Goal: Information Seeking & Learning: Learn about a topic

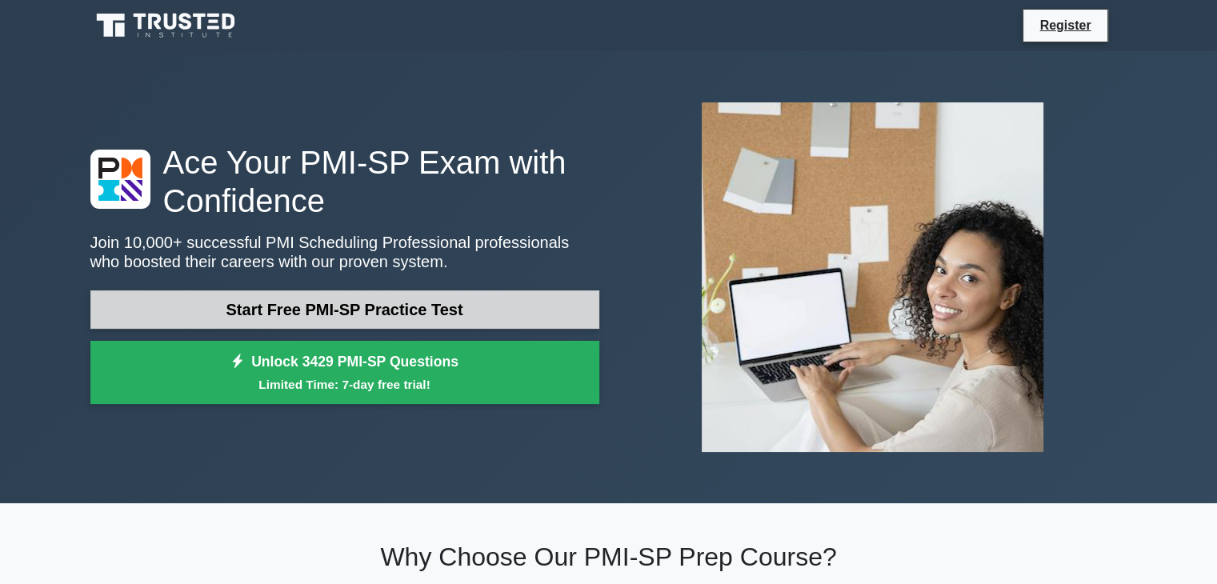
drag, startPoint x: 0, startPoint y: 0, endPoint x: 354, endPoint y: 304, distance: 466.5
click at [354, 304] on link "Start Free PMI-SP Practice Test" at bounding box center [344, 310] width 509 height 38
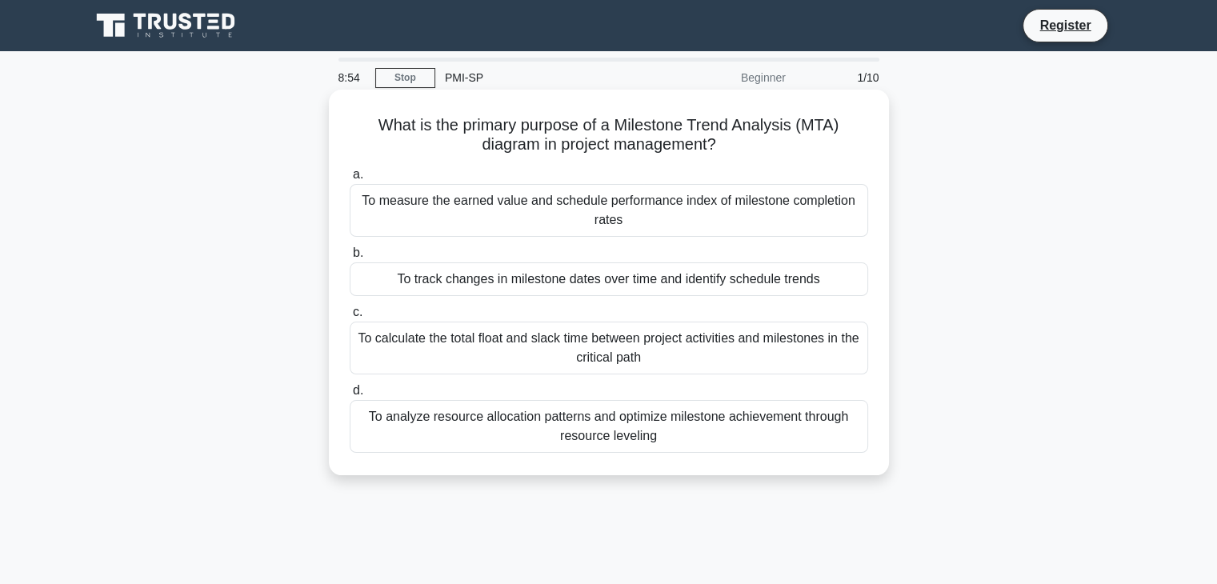
click at [681, 212] on div "To measure the earned value and schedule performance index of milestone complet…" at bounding box center [609, 210] width 519 height 53
click at [350, 180] on input "a. To measure the earned value and schedule performance index of milestone comp…" at bounding box center [350, 175] width 0 height 10
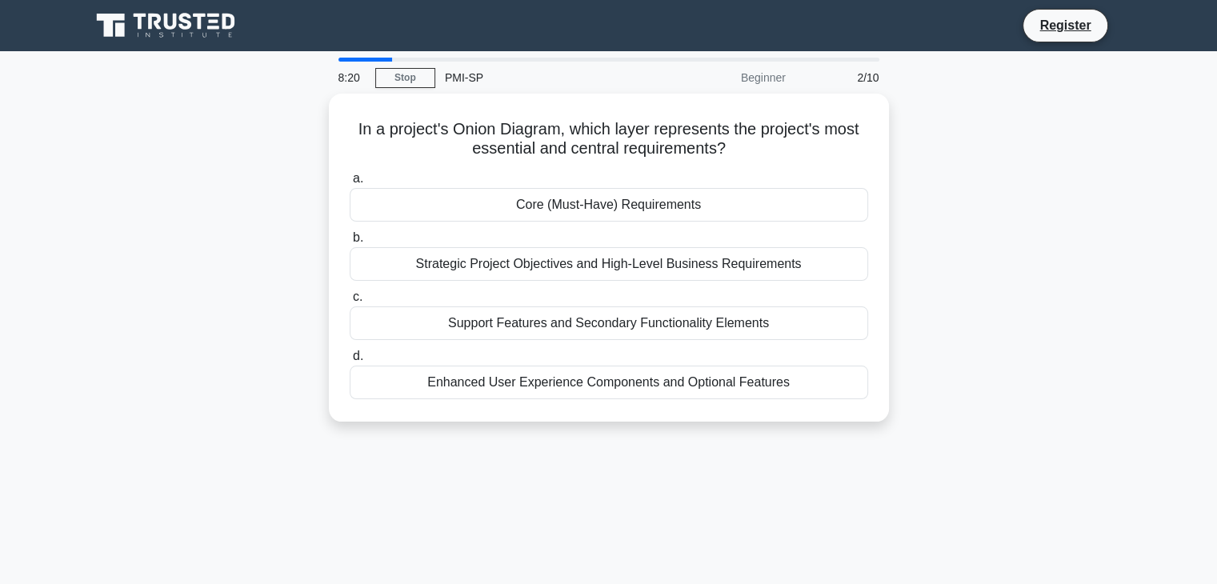
click at [681, 212] on div "Core (Must-Have) Requirements" at bounding box center [609, 205] width 519 height 34
click at [350, 184] on input "a. Core (Must-Have) Requirements" at bounding box center [350, 179] width 0 height 10
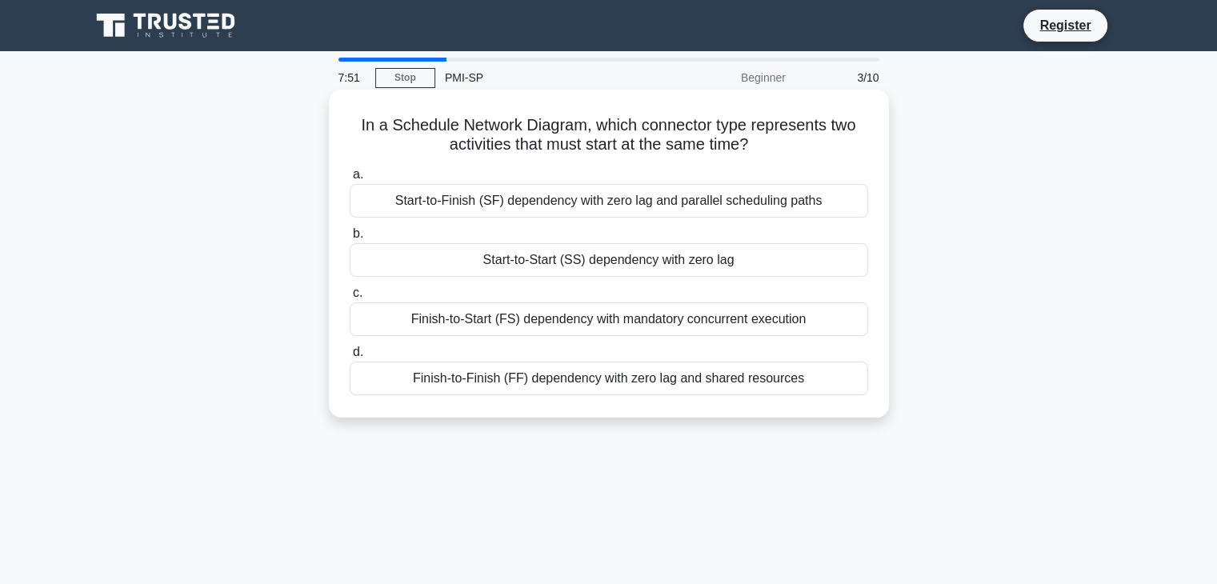
click at [658, 263] on div "Start-to-Start (SS) dependency with zero lag" at bounding box center [609, 260] width 519 height 34
click at [350, 239] on input "b. Start-to-Start (SS) dependency with zero lag" at bounding box center [350, 234] width 0 height 10
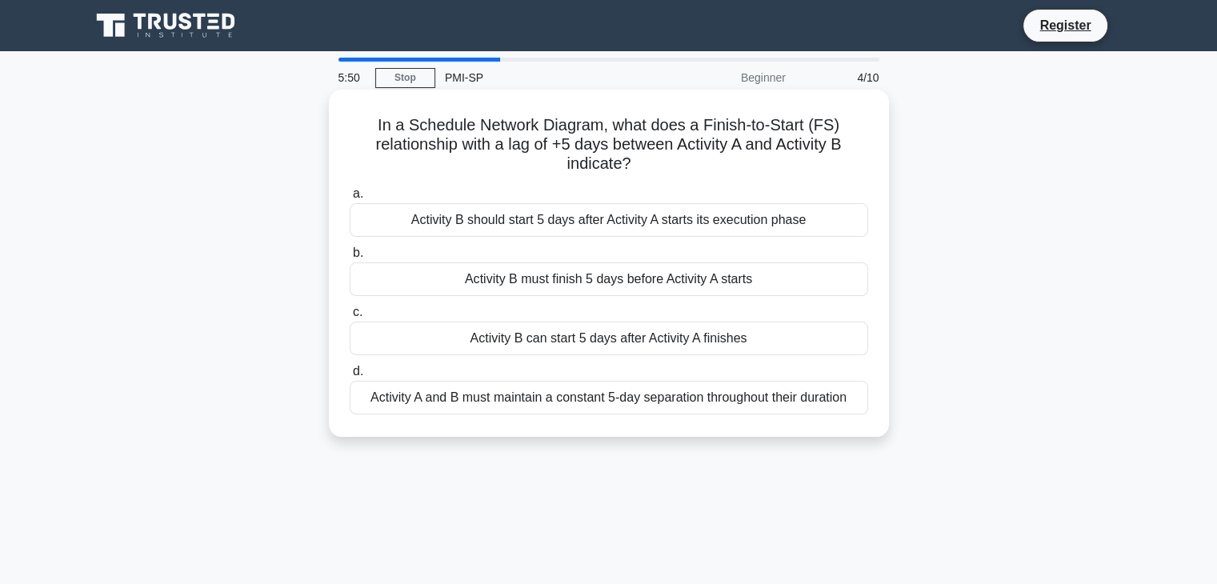
click at [653, 276] on div "Activity B must finish 5 days before Activity A starts" at bounding box center [609, 280] width 519 height 34
click at [350, 259] on input "b. Activity B must finish 5 days before Activity A starts" at bounding box center [350, 253] width 0 height 10
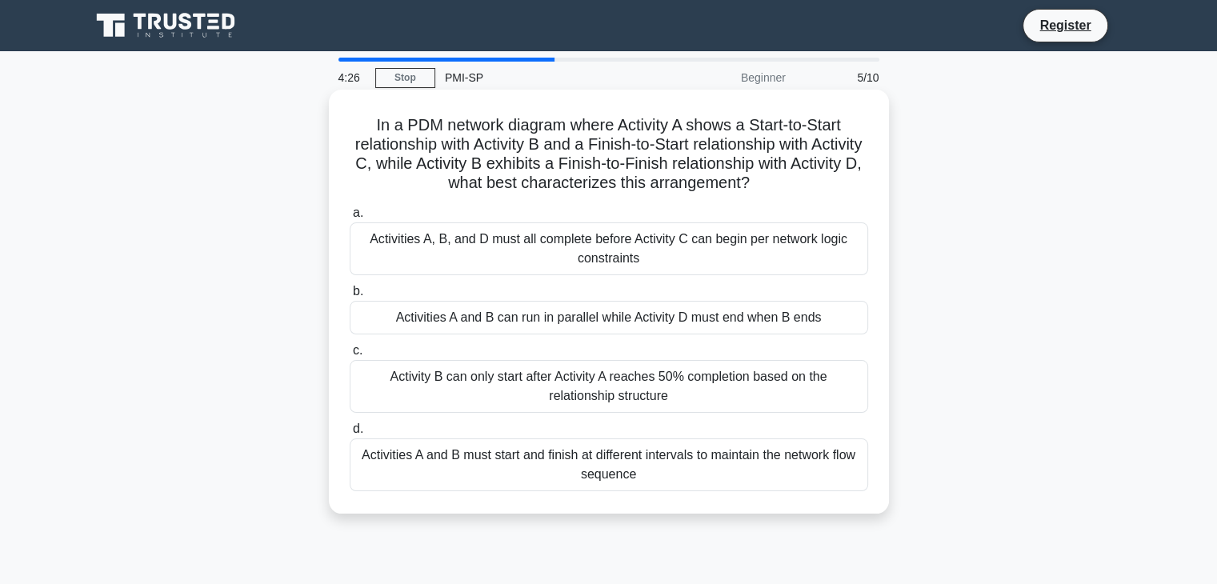
click at [631, 313] on div "Activities A and B can run in parallel while Activity D must end when B ends" at bounding box center [609, 318] width 519 height 34
click at [350, 297] on input "b. Activities A and B can run in parallel while Activity D must end when B ends" at bounding box center [350, 292] width 0 height 10
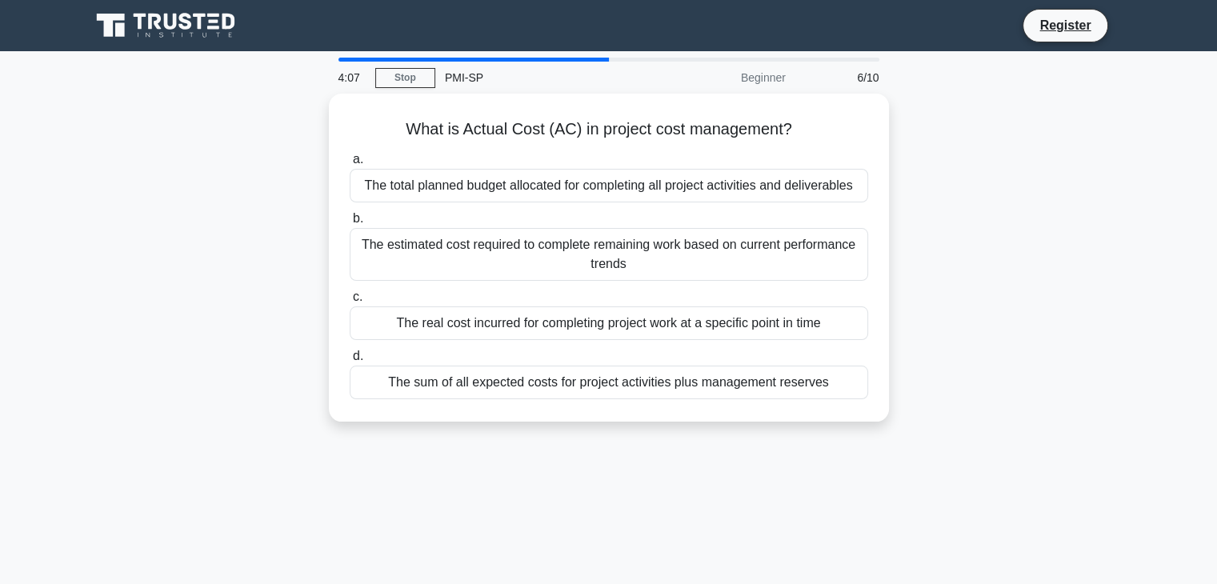
click at [631, 313] on div "The real cost incurred for completing project work at a specific point in time" at bounding box center [609, 324] width 519 height 34
click at [350, 303] on input "c. The real cost incurred for completing project work at a specific point in ti…" at bounding box center [350, 297] width 0 height 10
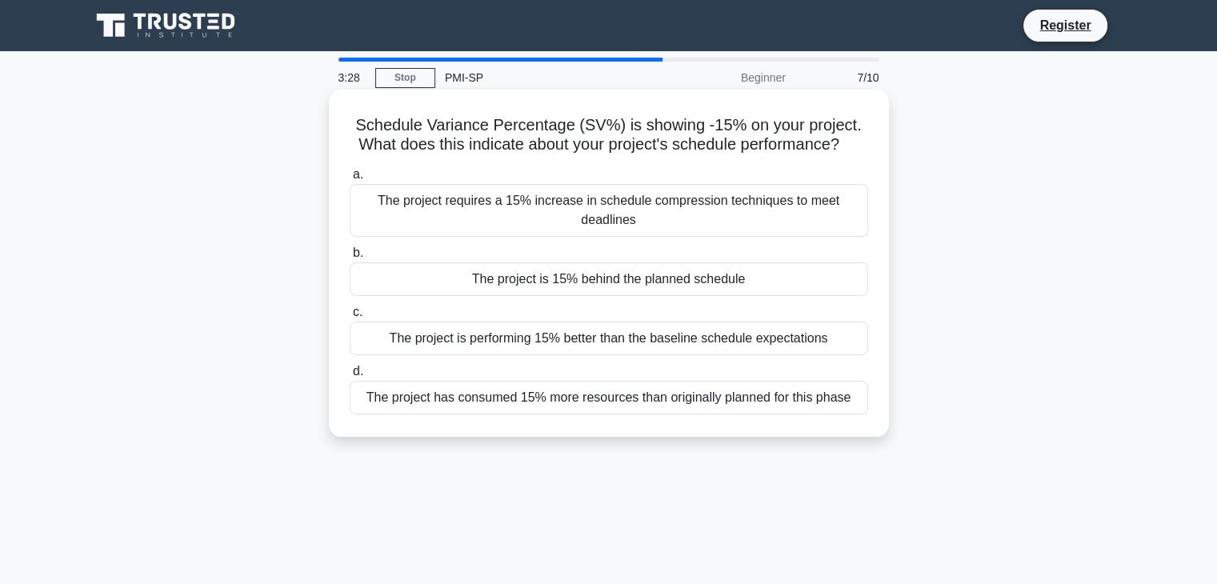
click at [648, 283] on div "The project is 15% behind the planned schedule" at bounding box center [609, 280] width 519 height 34
click at [350, 259] on input "b. The project is 15% behind the planned schedule" at bounding box center [350, 253] width 0 height 10
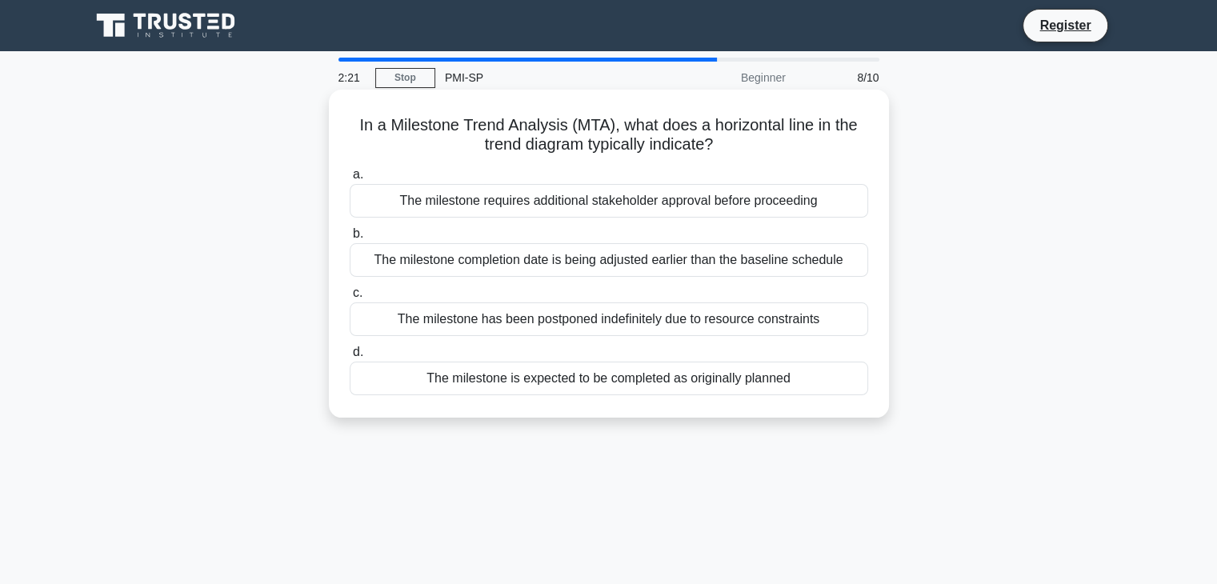
click at [623, 375] on div "The milestone is expected to be completed as originally planned" at bounding box center [609, 379] width 519 height 34
click at [350, 358] on input "d. The milestone is expected to be completed as originally planned" at bounding box center [350, 352] width 0 height 10
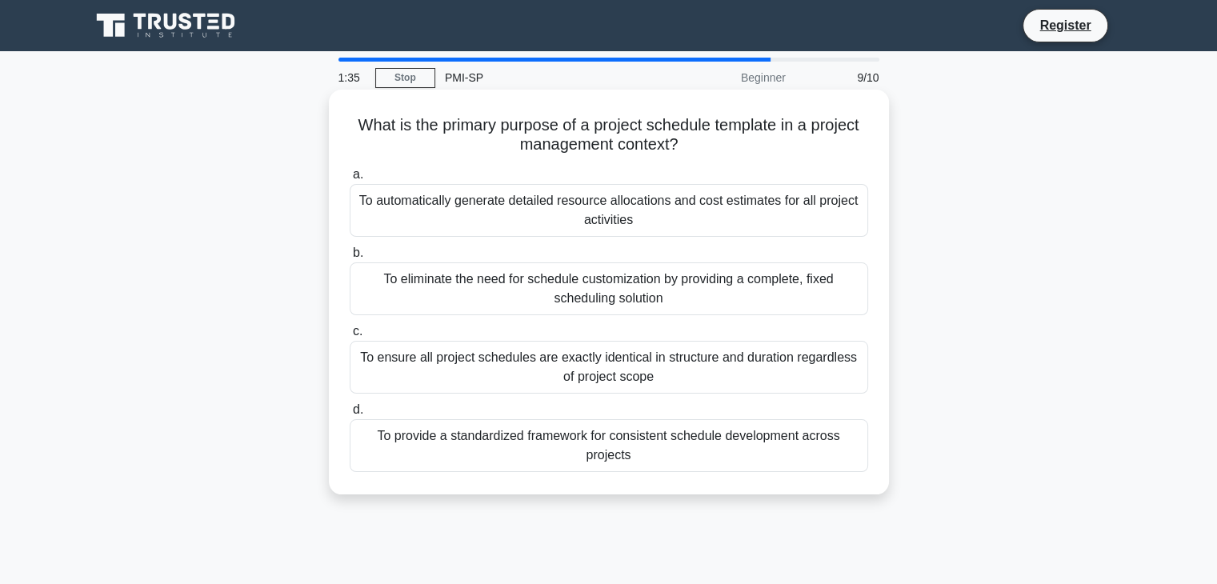
click at [624, 444] on div "To provide a standardized framework for consistent schedule development across …" at bounding box center [609, 445] width 519 height 53
click at [350, 415] on input "d. To provide a standardized framework for consistent schedule development acro…" at bounding box center [350, 410] width 0 height 10
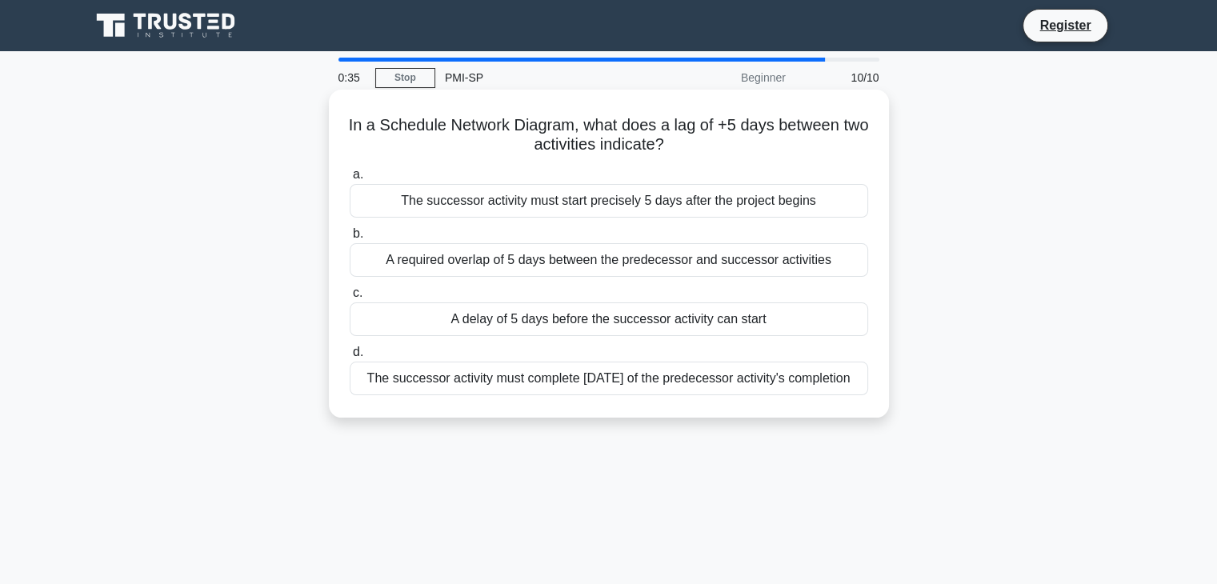
click at [676, 319] on div "A delay of 5 days before the successor activity can start" at bounding box center [609, 320] width 519 height 34
click at [350, 299] on input "c. A delay of 5 days before the successor activity can start" at bounding box center [350, 293] width 0 height 10
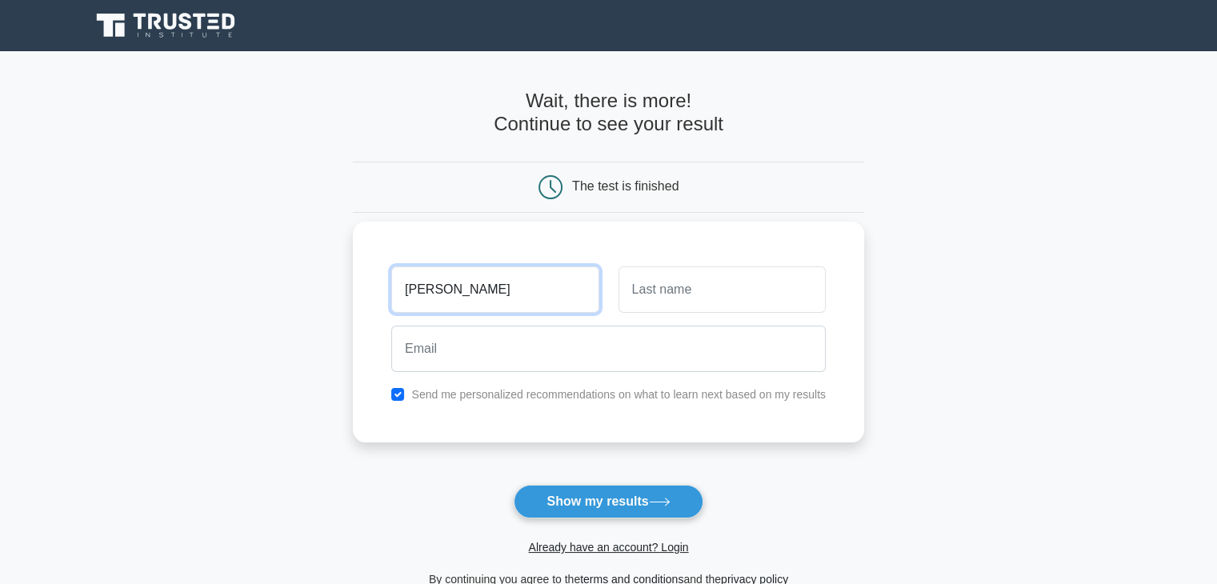
type input "Hassan-Al"
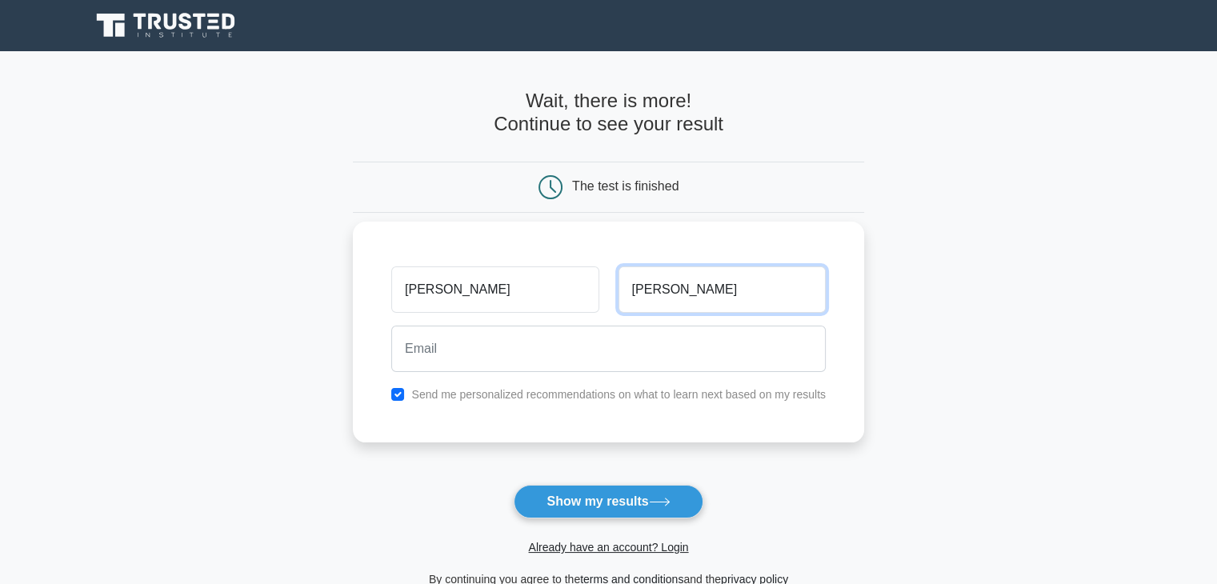
type input "Mahmud"
click at [513, 399] on label "Send me personalized recommendations on what to learn next based on my results" at bounding box center [618, 394] width 415 height 13
click at [399, 391] on input "checkbox" at bounding box center [397, 394] width 13 height 13
checkbox input "false"
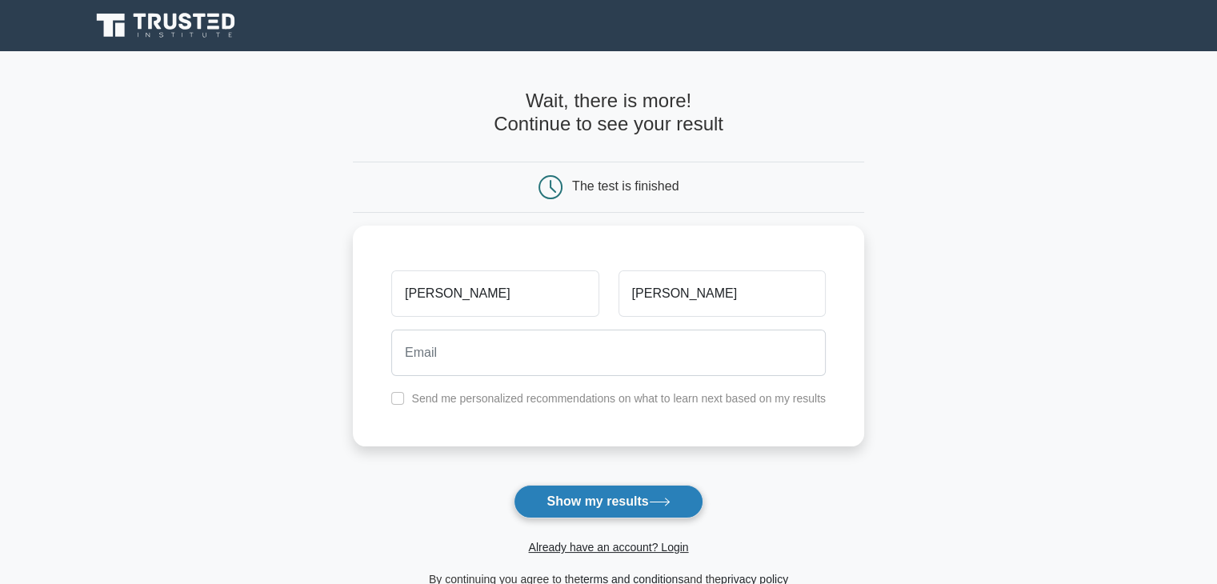
click at [626, 503] on button "Show my results" at bounding box center [608, 502] width 189 height 34
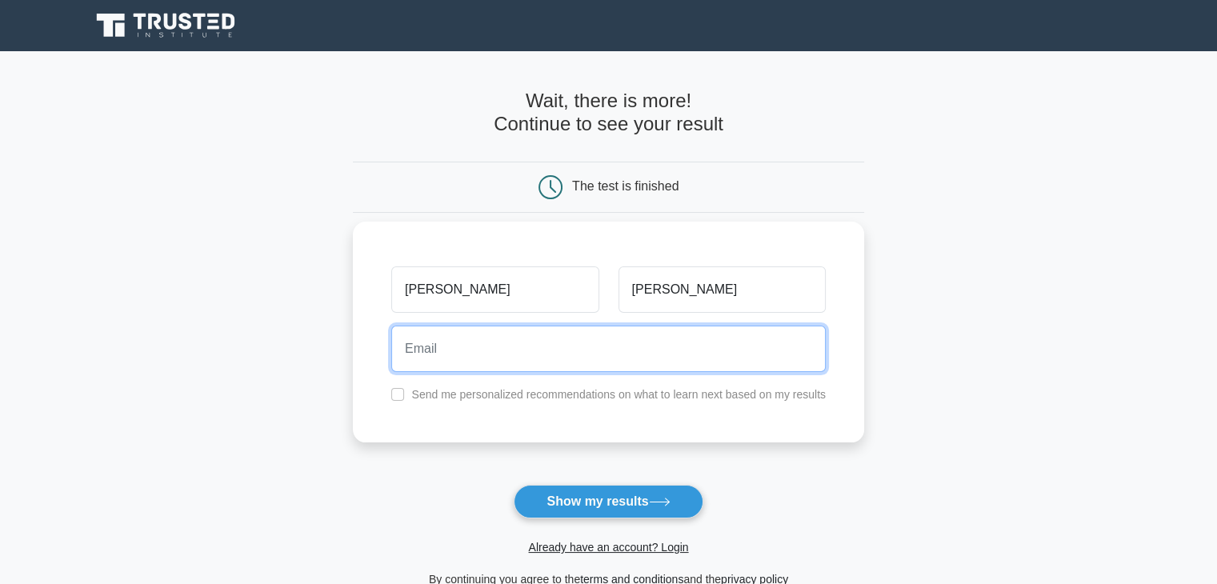
click at [445, 348] on input "email" at bounding box center [608, 349] width 435 height 46
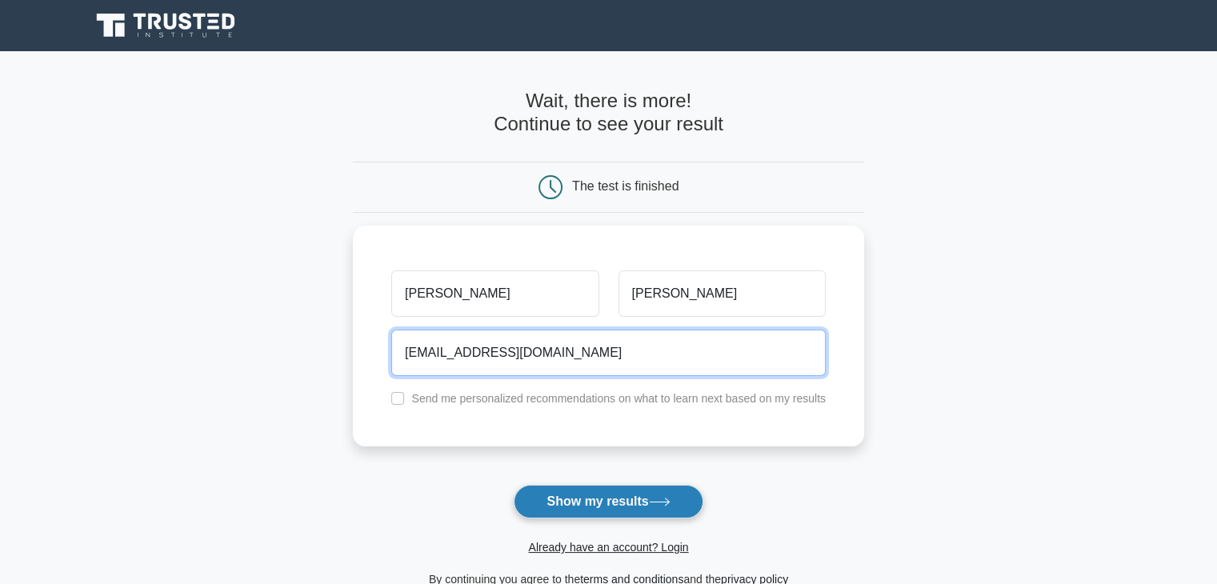
type input "hassan1003008@gmail.com"
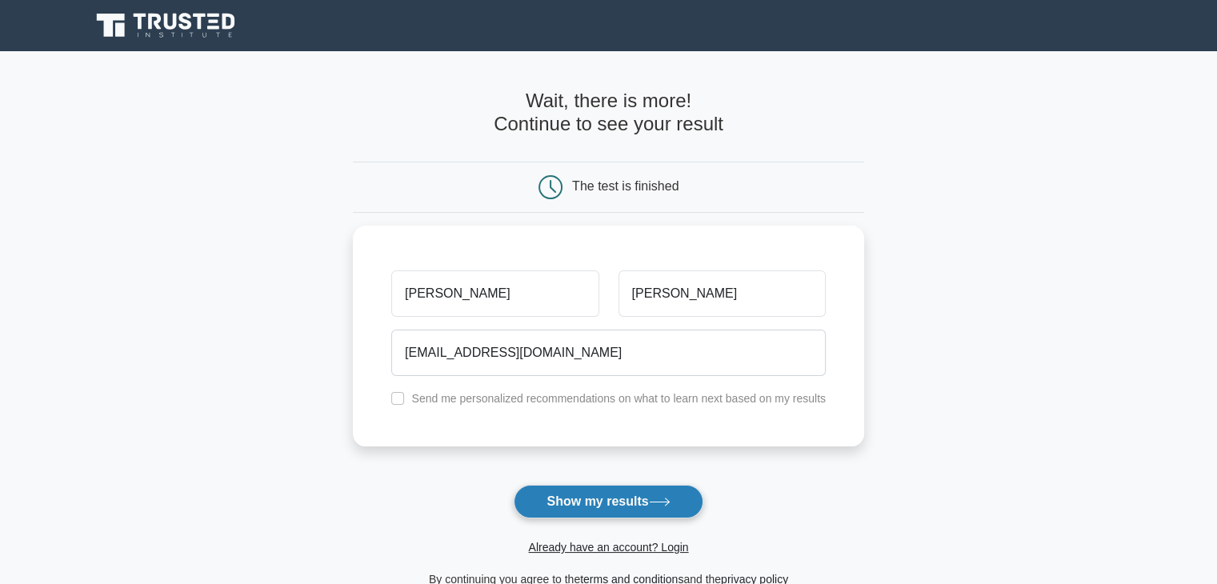
click at [568, 489] on button "Show my results" at bounding box center [608, 502] width 189 height 34
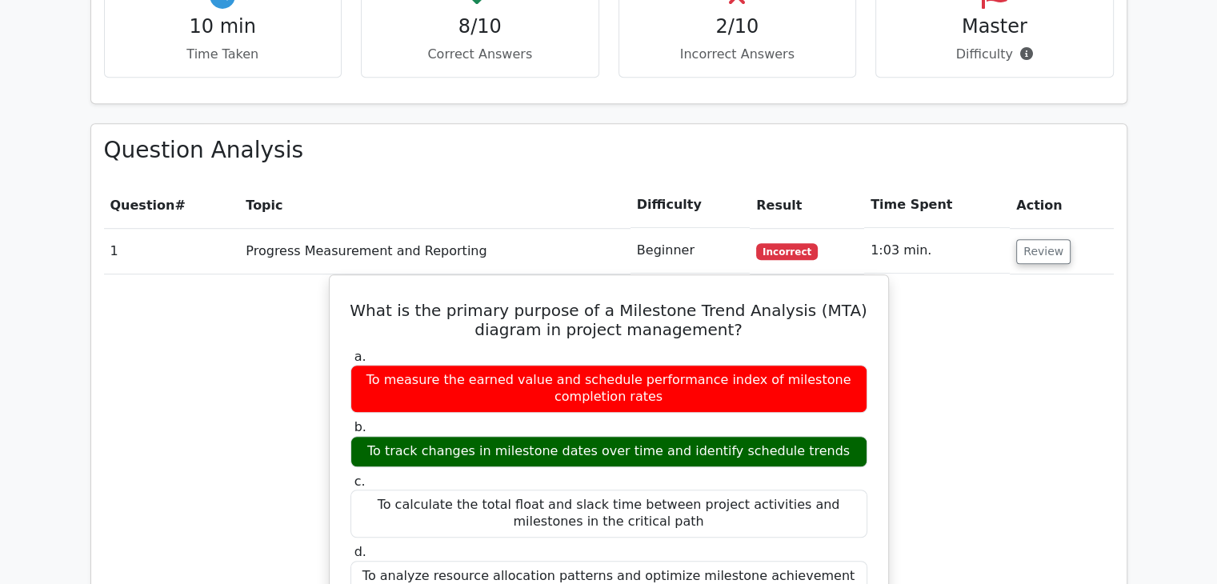
scroll to position [1060, 0]
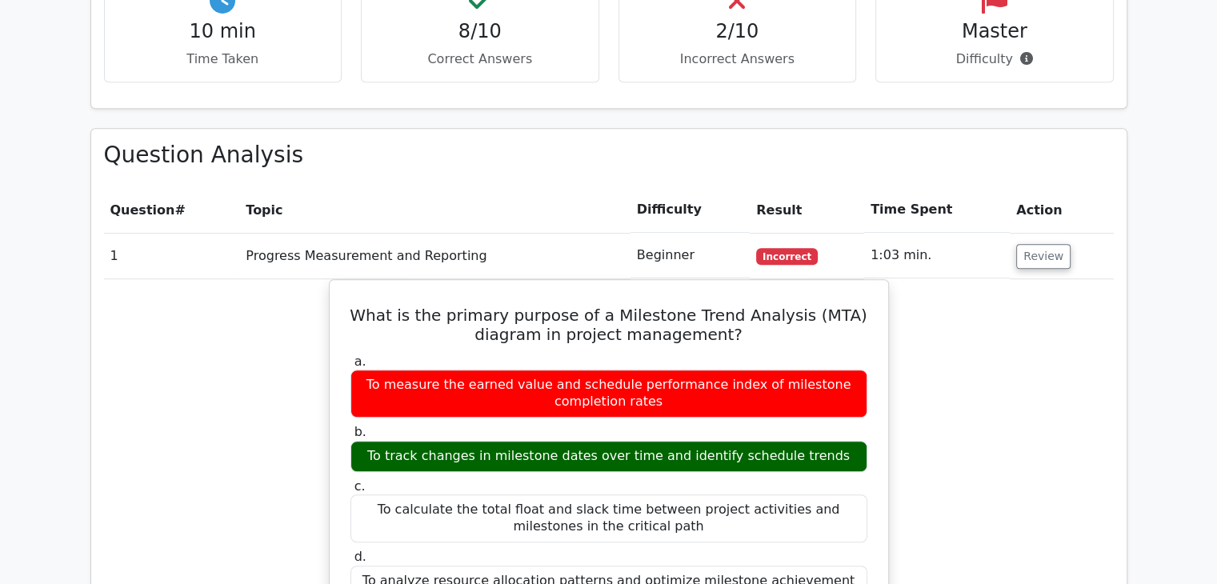
click at [1197, 218] on main "Go Premium PMI Scheduling Professional Preparation Package (2025) 4235 Superior…" at bounding box center [608, 567] width 1217 height 3150
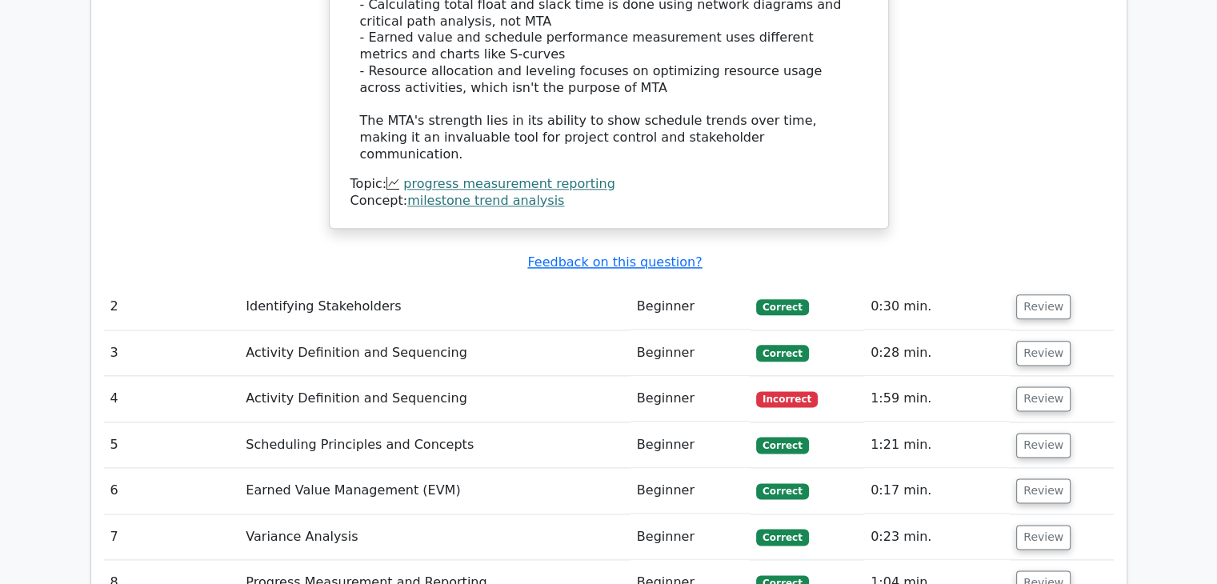
scroll to position [1919, 0]
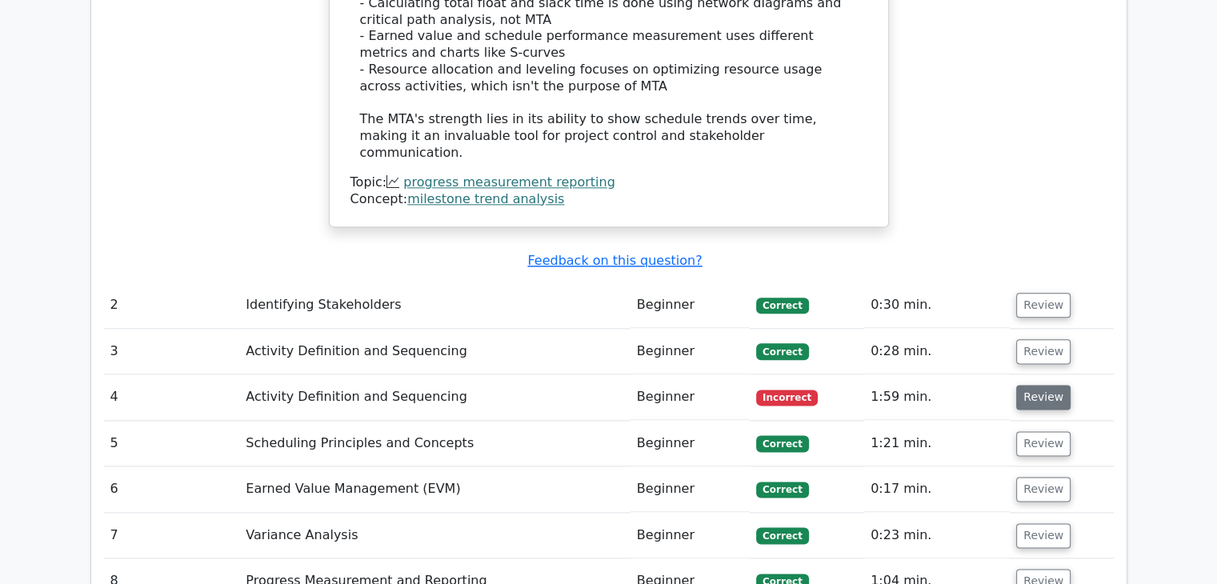
click at [1034, 385] on button "Review" at bounding box center [1043, 397] width 54 height 25
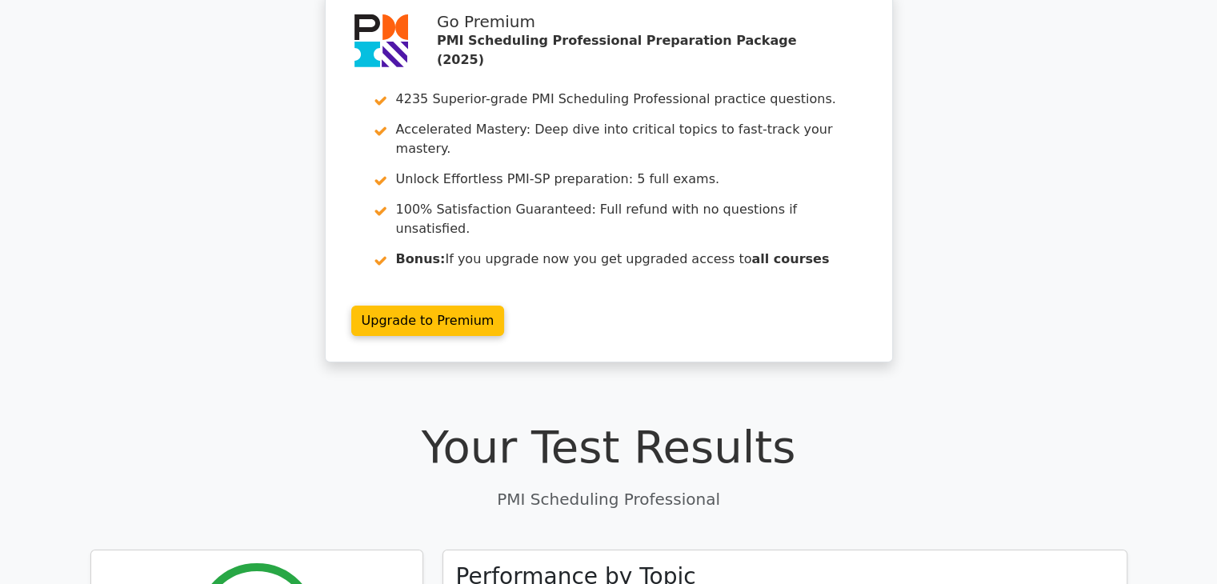
scroll to position [0, 0]
